Goal: Register for event/course

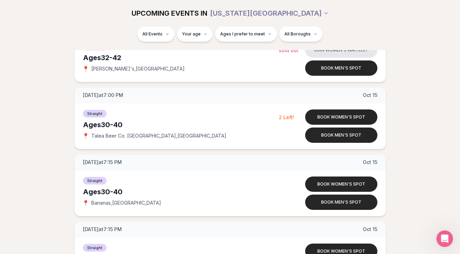
scroll to position [1334, 0]
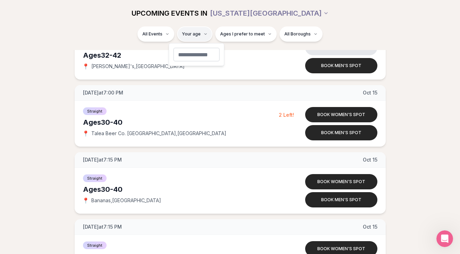
click at [197, 37] on html "Back to home luvvly LOW-PRESSURE SPEED DATING How it Works 💗 3,000 + monthly fi…" at bounding box center [230, 140] width 460 height 2948
type input "**"
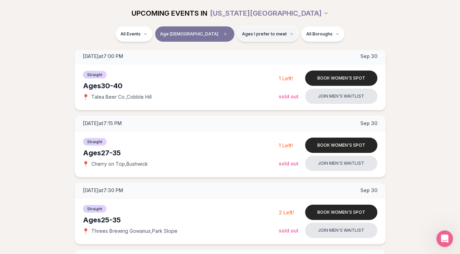
click at [256, 38] on button "Ages I prefer to meet" at bounding box center [267, 33] width 61 height 15
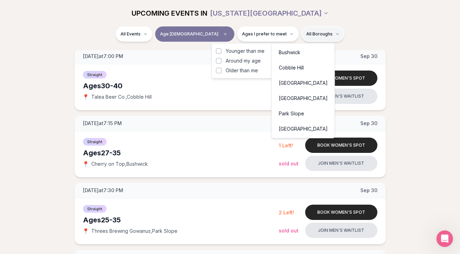
click at [289, 99] on div "[GEOGRAPHIC_DATA]" at bounding box center [303, 98] width 60 height 15
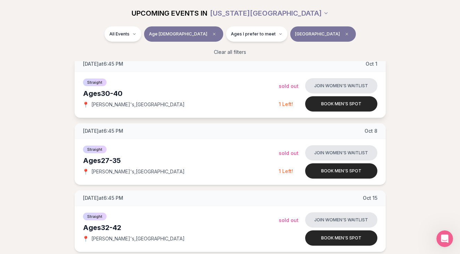
scroll to position [100, 0]
click at [304, 38] on button "[GEOGRAPHIC_DATA]" at bounding box center [323, 33] width 66 height 15
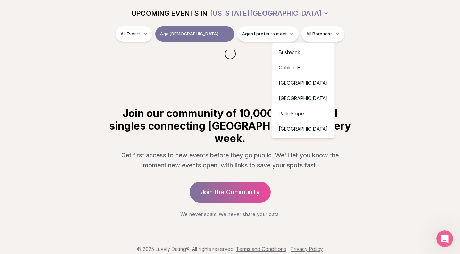
scroll to position [97, 0]
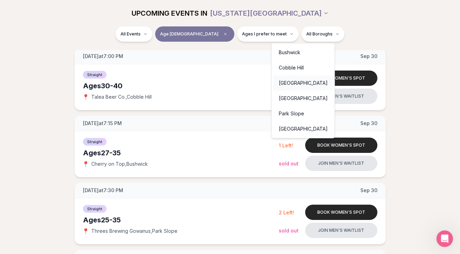
click at [289, 84] on div "[GEOGRAPHIC_DATA]" at bounding box center [303, 82] width 60 height 15
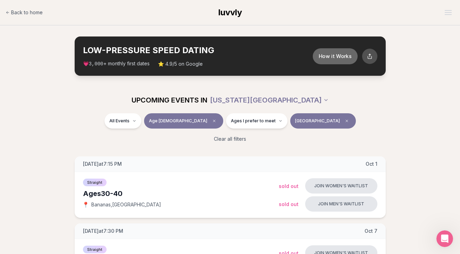
click at [326, 56] on button "How it Works" at bounding box center [335, 56] width 45 height 16
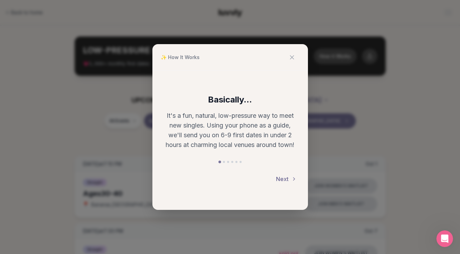
click at [282, 177] on button "Next" at bounding box center [286, 178] width 21 height 15
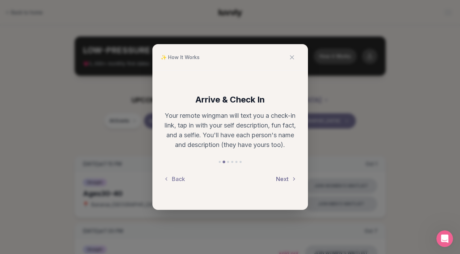
click at [282, 177] on button "Next" at bounding box center [286, 178] width 21 height 15
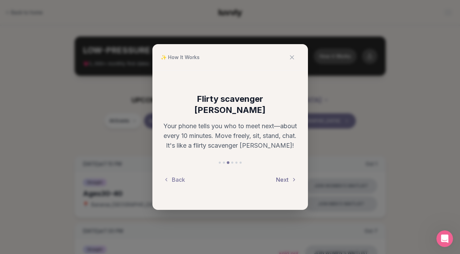
click at [282, 174] on button "Next" at bounding box center [286, 179] width 21 height 15
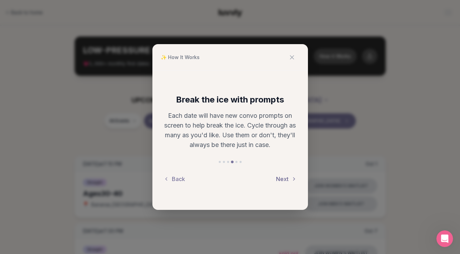
click at [280, 180] on button "Next" at bounding box center [286, 178] width 21 height 15
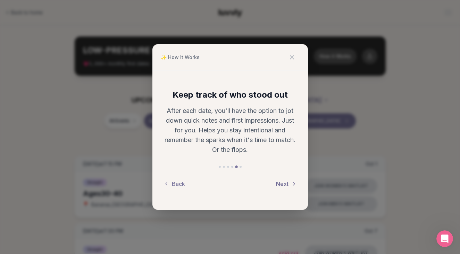
click at [285, 182] on button "Next" at bounding box center [286, 183] width 21 height 15
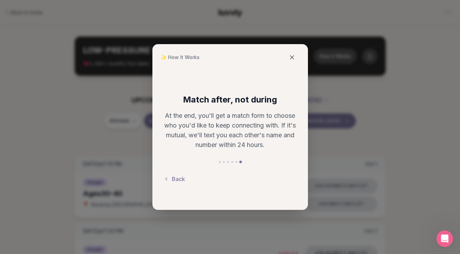
click at [293, 58] on icon at bounding box center [291, 57] width 3 height 3
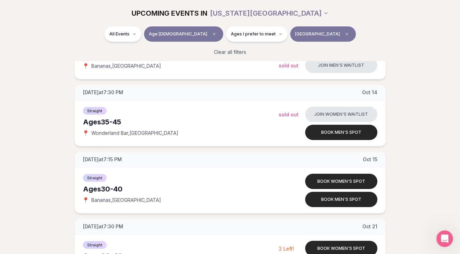
scroll to position [275, 0]
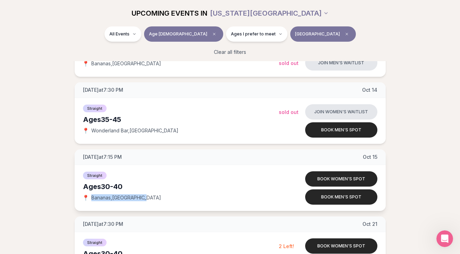
drag, startPoint x: 140, startPoint y: 198, endPoint x: 92, endPoint y: 198, distance: 47.2
click at [92, 198] on span "[GEOGRAPHIC_DATA] , [GEOGRAPHIC_DATA]" at bounding box center [126, 197] width 70 height 7
copy span "[GEOGRAPHIC_DATA] , [GEOGRAPHIC_DATA]"
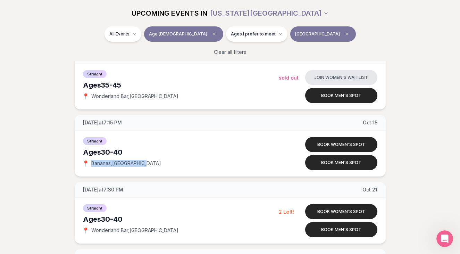
scroll to position [308, 0]
